Goal: Task Accomplishment & Management: Use online tool/utility

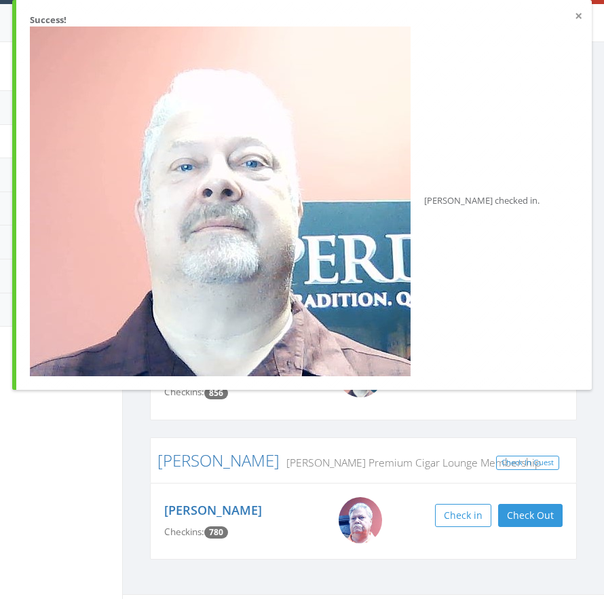
click at [577, 18] on button "×" at bounding box center [578, 17] width 7 height 14
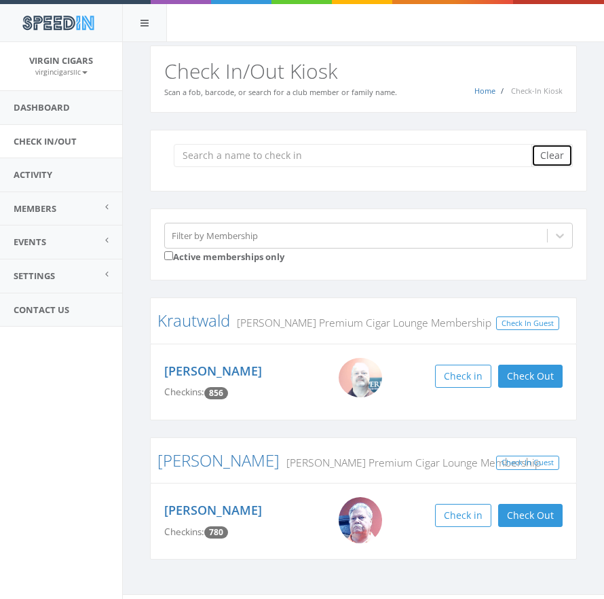
click at [540, 160] on button "Clear" at bounding box center [551, 155] width 41 height 23
click at [540, 160] on input "search" at bounding box center [358, 155] width 368 height 23
click at [539, 160] on input "search" at bounding box center [358, 155] width 368 height 23
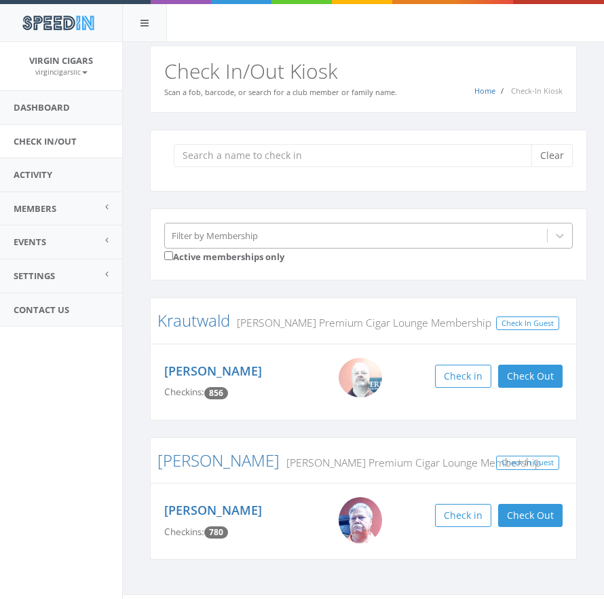
click at [309, 238] on div "Filter by Membership" at bounding box center [356, 235] width 382 height 21
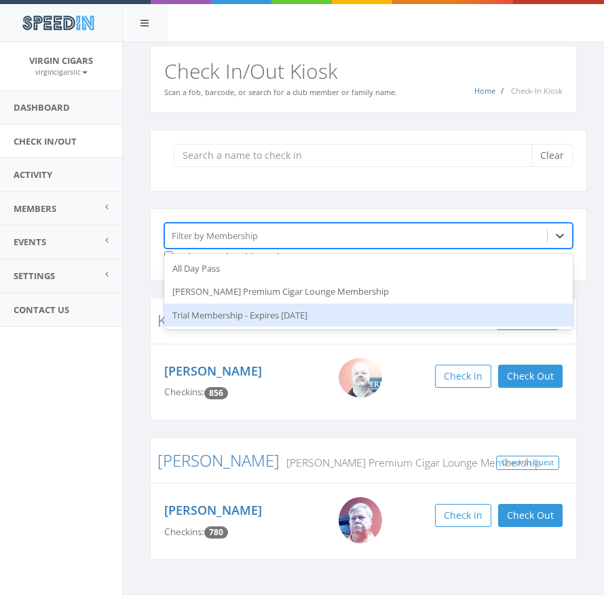
click at [142, 318] on div "Krautwald Perdomo Premium Cigar Lounge Membership Check In Guest Kevin Krautwal…" at bounding box center [363, 428] width 447 height 262
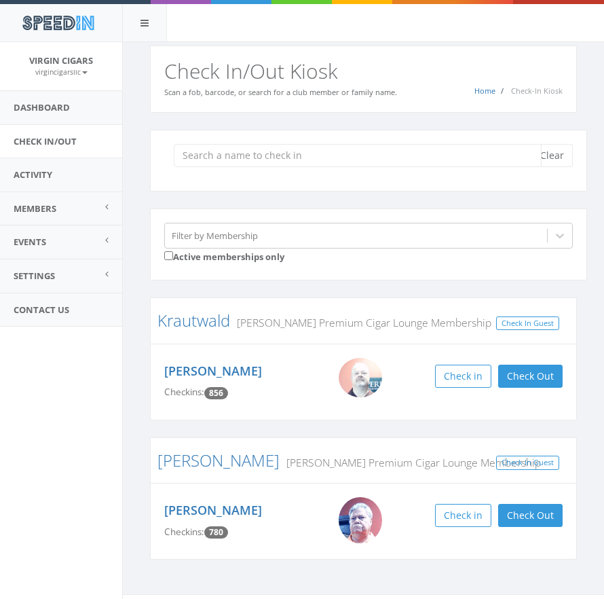
click at [309, 162] on input "search" at bounding box center [358, 155] width 368 height 23
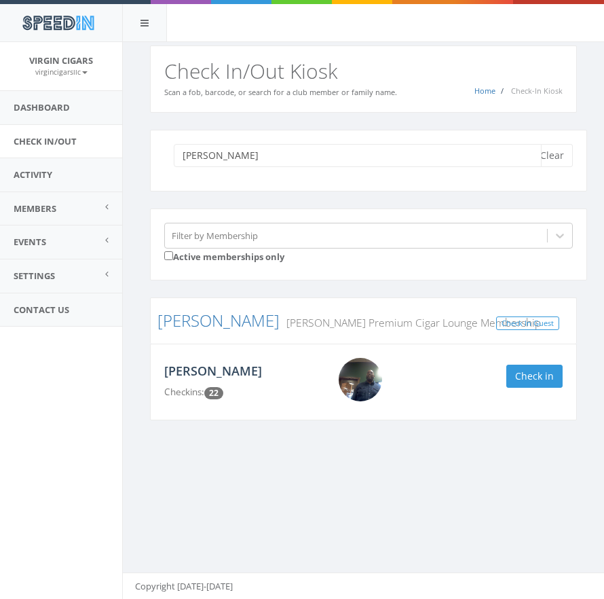
type input "turner"
click at [208, 370] on link "[PERSON_NAME]" at bounding box center [213, 370] width 98 height 16
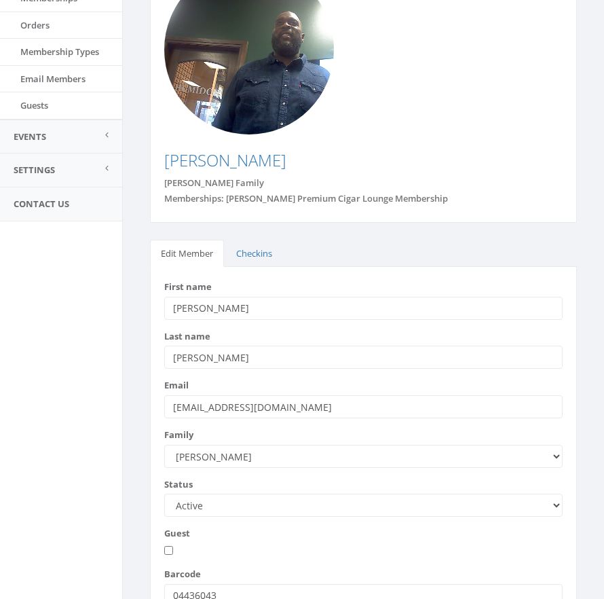
scroll to position [310, 0]
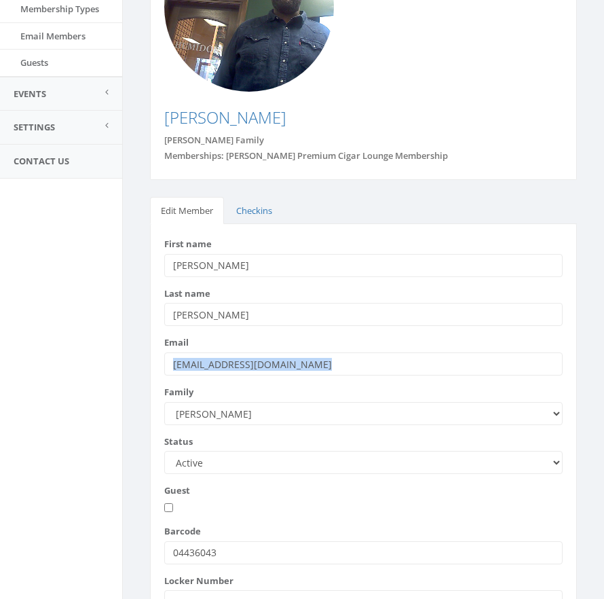
drag, startPoint x: 342, startPoint y: 316, endPoint x: 343, endPoint y: 302, distance: 14.3
click at [343, 303] on form "First name [PERSON_NAME] Last name [PERSON_NAME] Email [EMAIL_ADDRESS][DOMAIN_N…" at bounding box center [363, 477] width 398 height 479
click at [424, 197] on ul "Edit Member Checkins" at bounding box center [363, 211] width 427 height 28
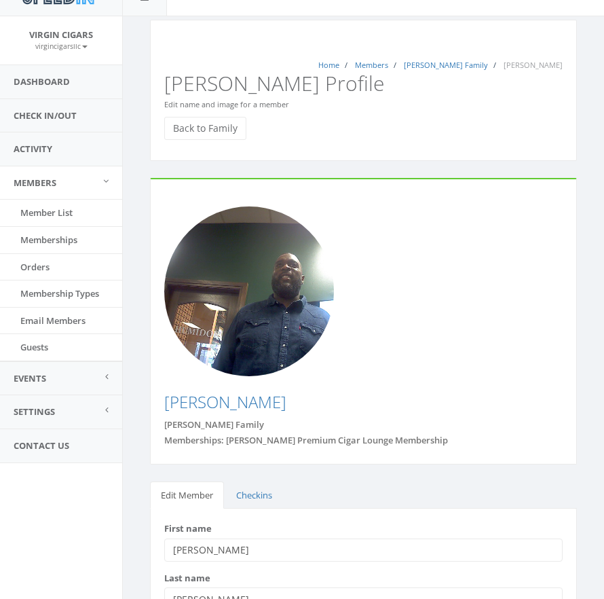
scroll to position [10, 0]
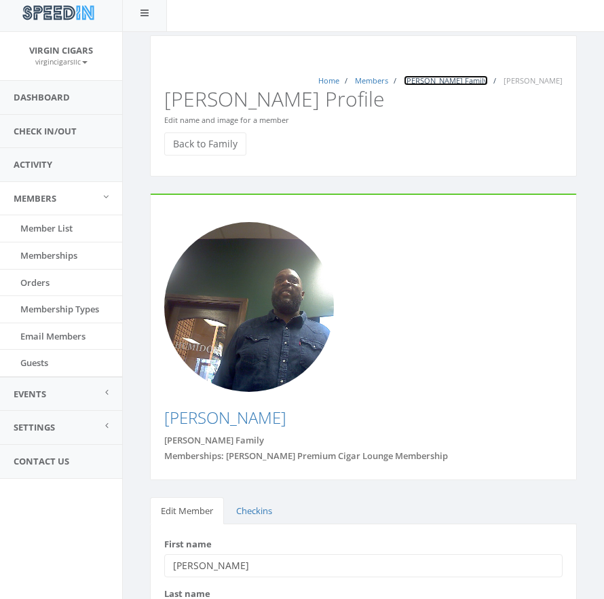
click at [488, 81] on link "[PERSON_NAME] Family" at bounding box center [446, 80] width 84 height 10
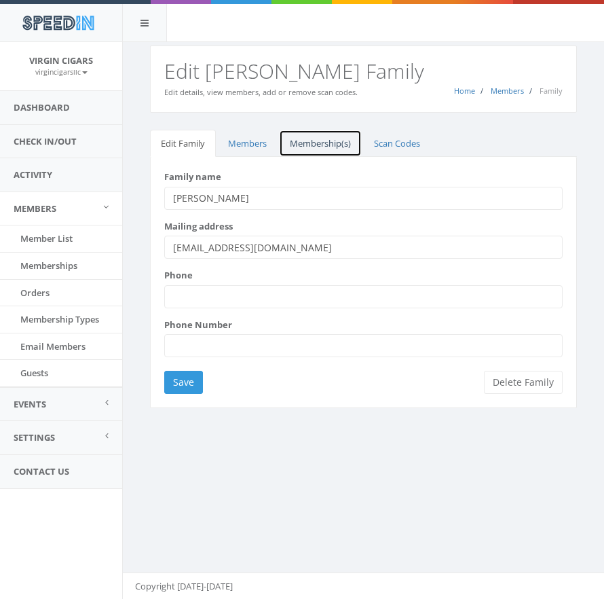
click at [332, 152] on link "Membership(s)" at bounding box center [320, 144] width 83 height 28
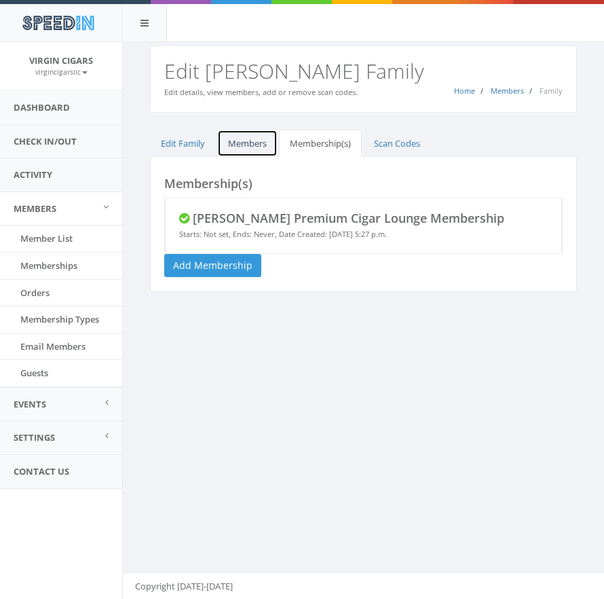
click at [246, 143] on link "Members" at bounding box center [247, 144] width 60 height 28
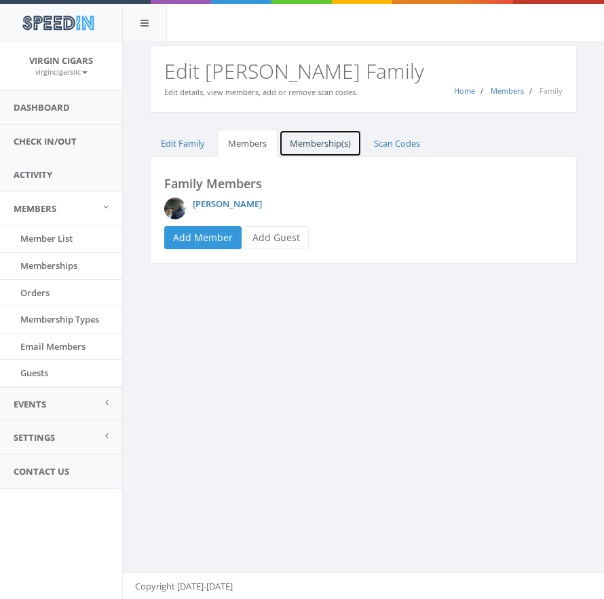
click at [299, 145] on link "Membership(s)" at bounding box center [320, 144] width 83 height 28
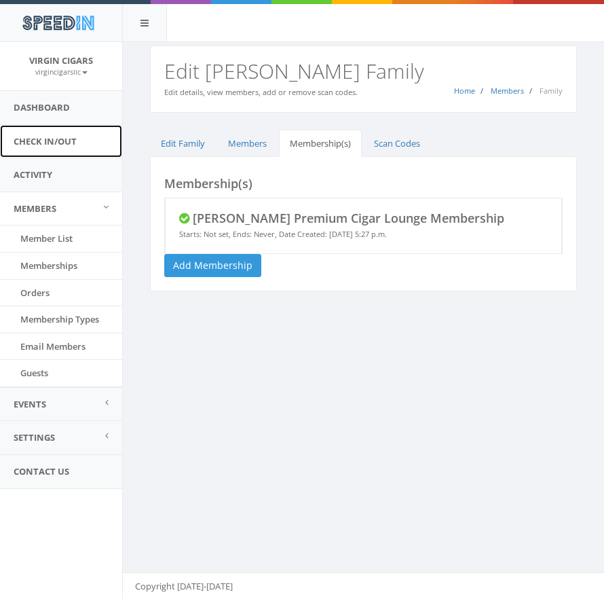
click at [65, 149] on link "Check In/Out" at bounding box center [61, 141] width 122 height 33
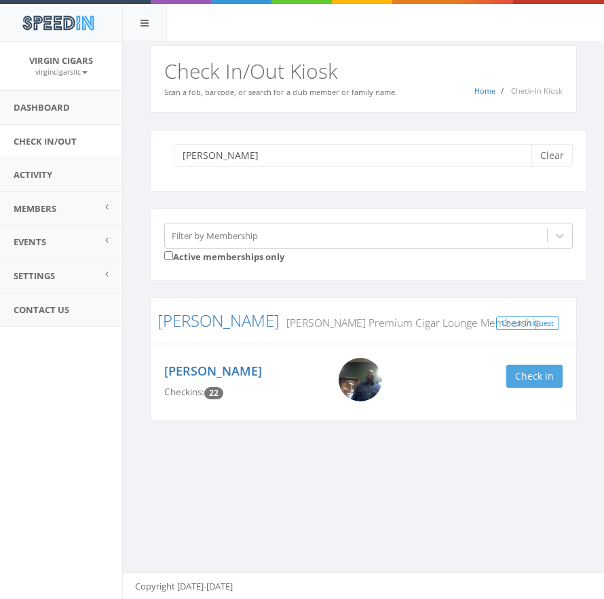
type input "turner"
click at [533, 375] on button "Check in" at bounding box center [534, 375] width 56 height 23
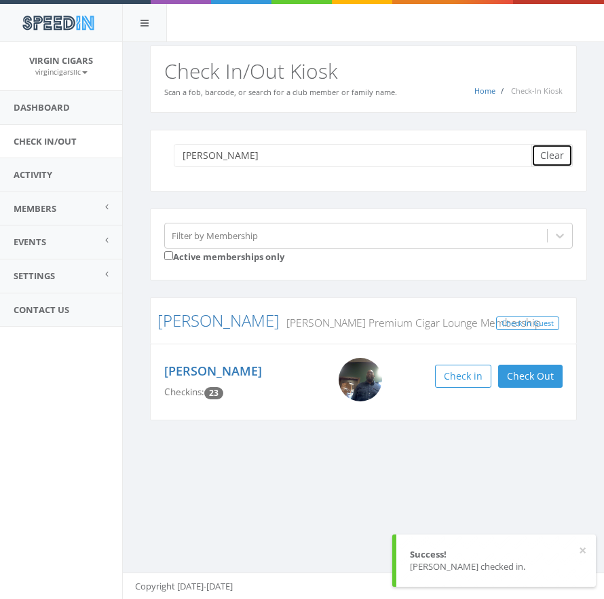
click at [553, 162] on button "Clear" at bounding box center [551, 155] width 41 height 23
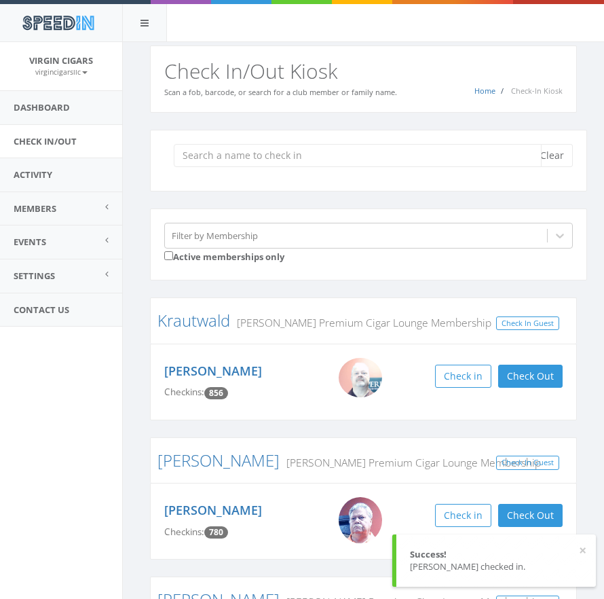
scroll to position [162, 0]
